Goal: Task Accomplishment & Management: Use online tool/utility

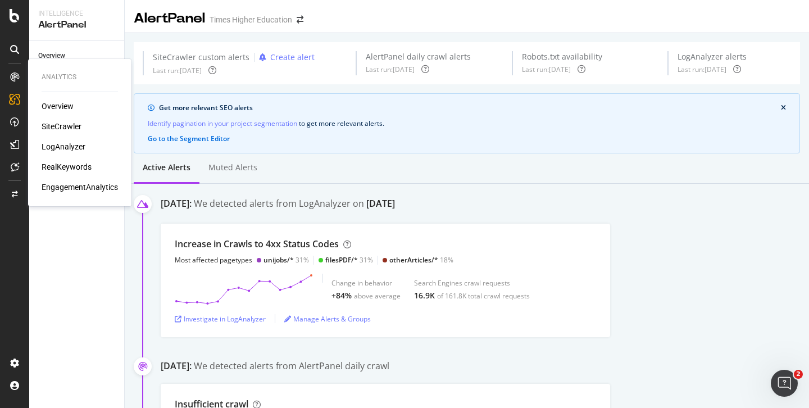
click at [57, 126] on div "SiteCrawler" at bounding box center [62, 126] width 40 height 11
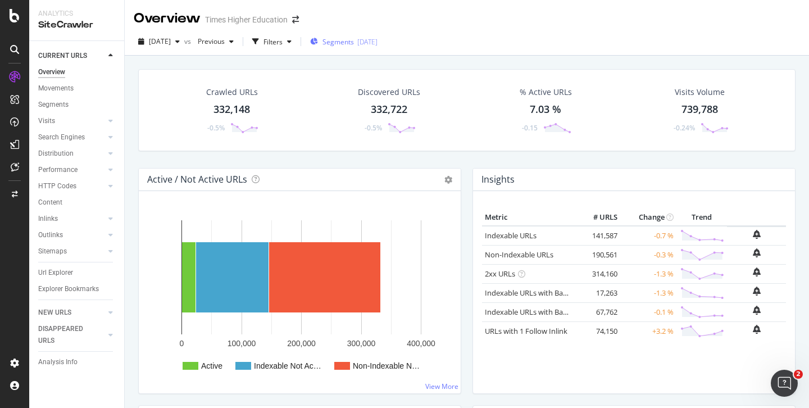
click at [354, 42] on span "Segments" at bounding box center [337, 42] width 31 height 10
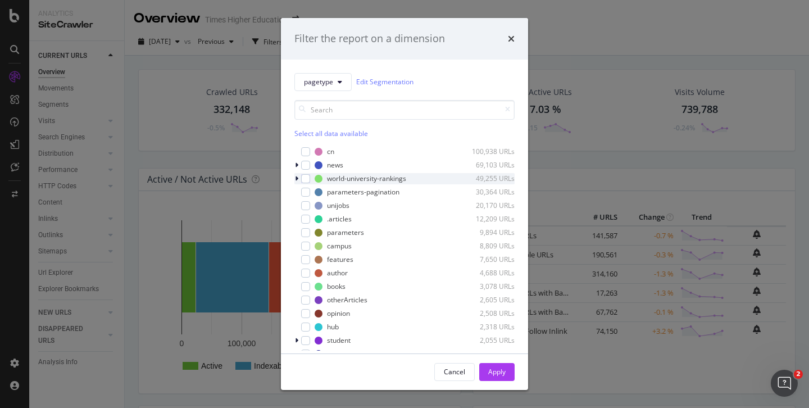
click at [296, 177] on icon "modal" at bounding box center [296, 178] width 3 height 7
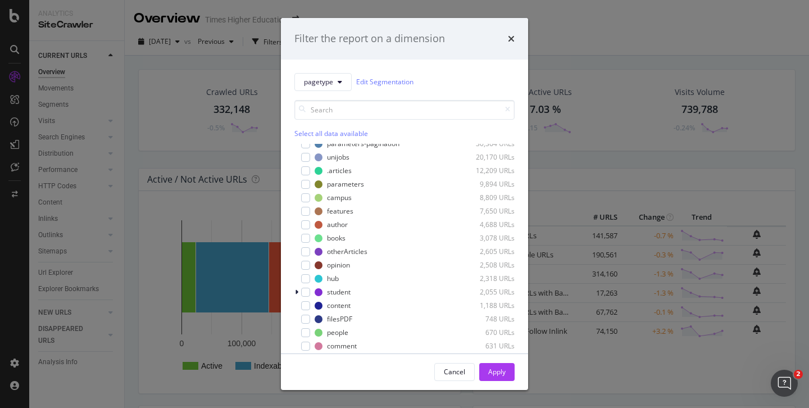
scroll to position [199, 0]
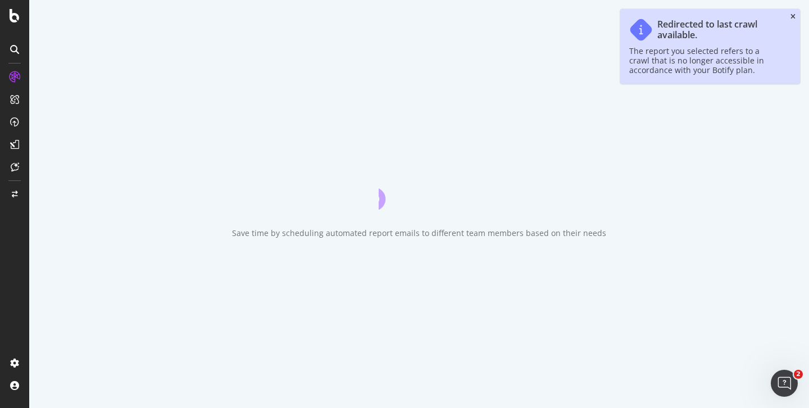
click at [792, 17] on icon "close toast" at bounding box center [792, 16] width 5 height 7
